Goal: Navigation & Orientation: Find specific page/section

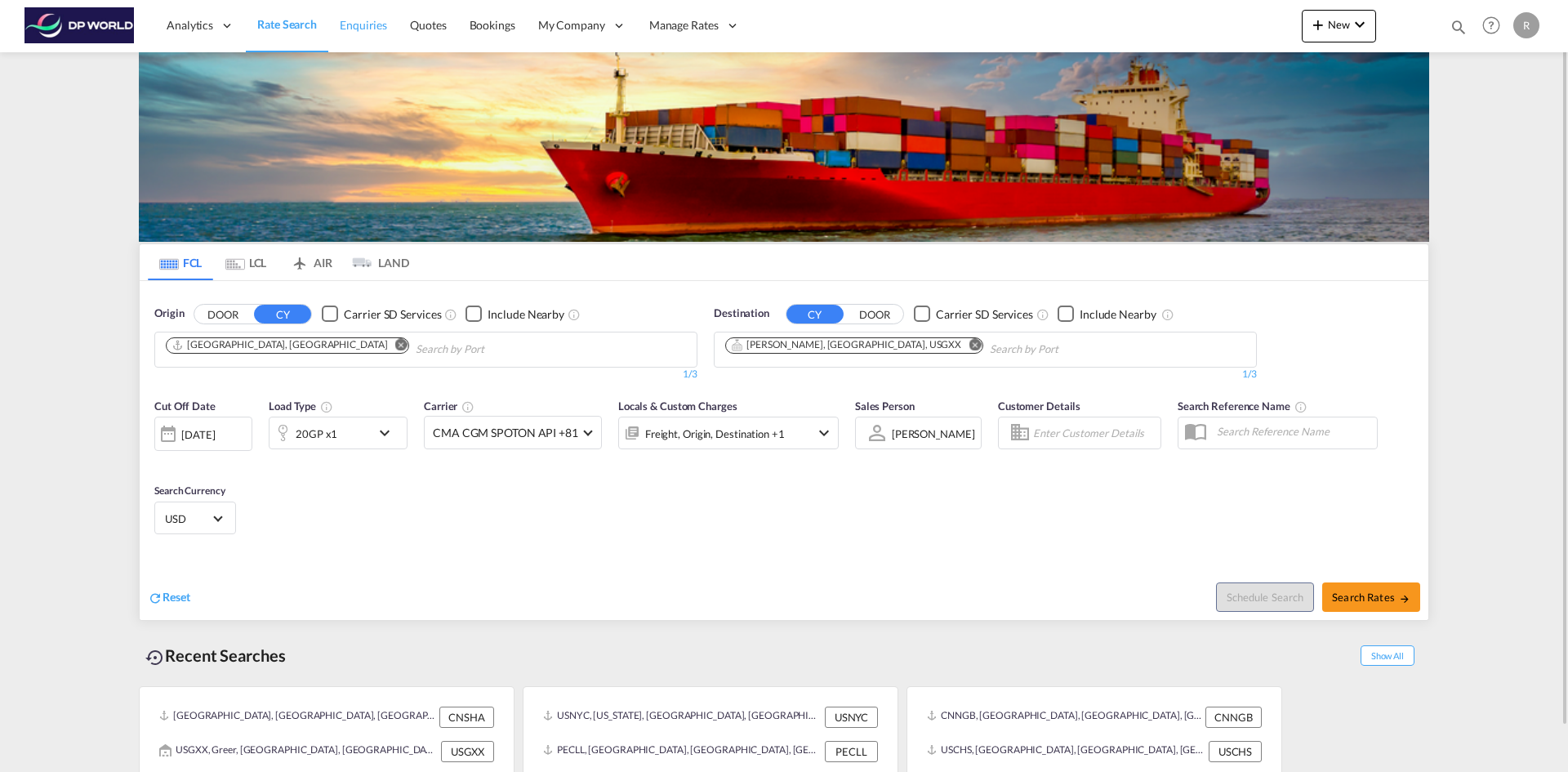
click at [365, 25] on span "Enquiries" at bounding box center [363, 24] width 47 height 14
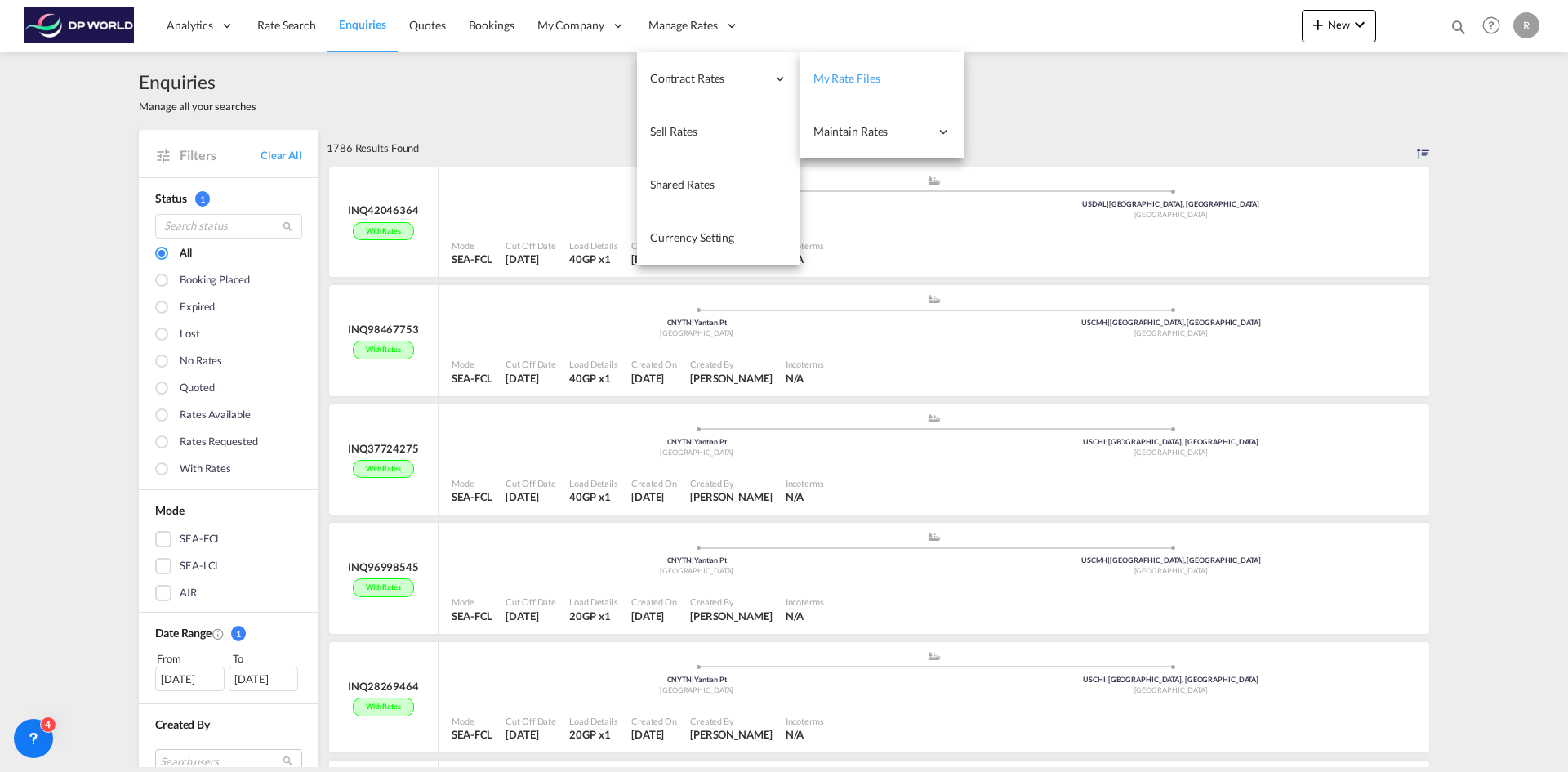
click at [902, 73] on link "My Rate Files" at bounding box center [883, 78] width 164 height 53
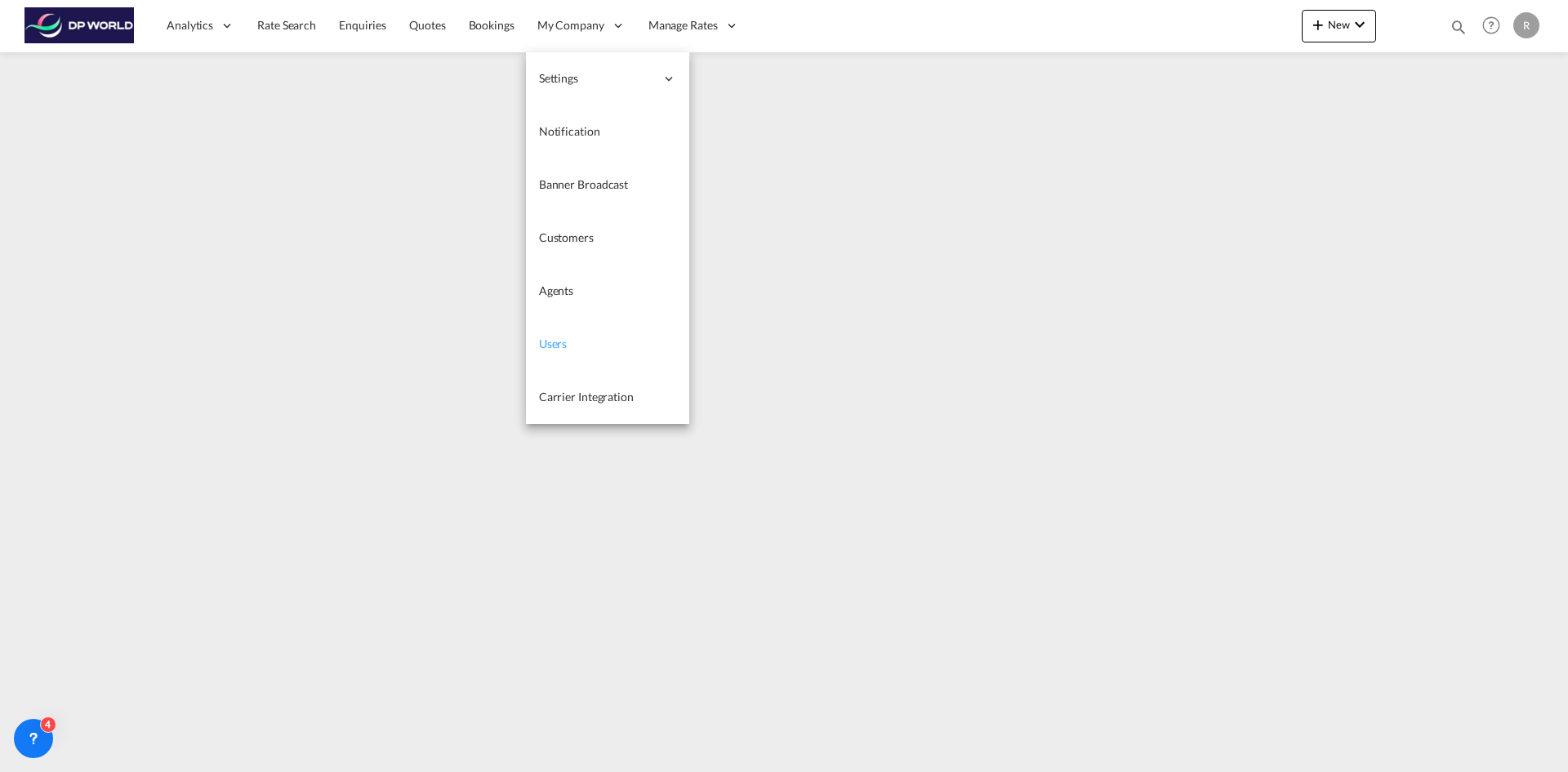
click at [555, 349] on span "Users" at bounding box center [553, 343] width 29 height 14
